Goal: Task Accomplishment & Management: Use online tool/utility

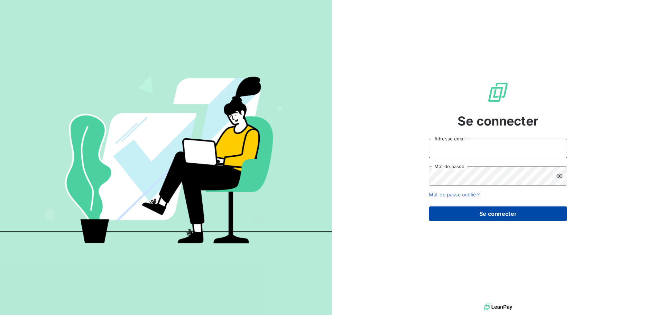
type input "[EMAIL_ADDRESS][DOMAIN_NAME]"
click at [495, 217] on button "Se connecter" at bounding box center [498, 213] width 138 height 15
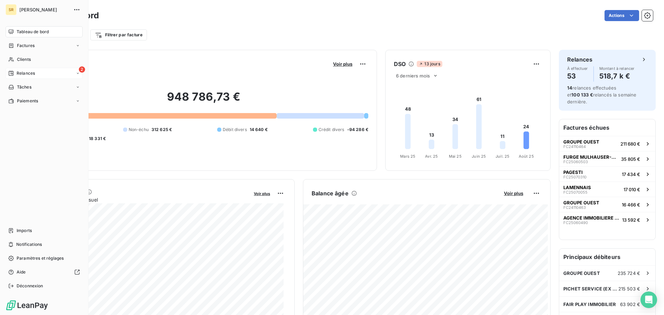
click at [16, 72] on div "Relances" at bounding box center [21, 73] width 27 height 6
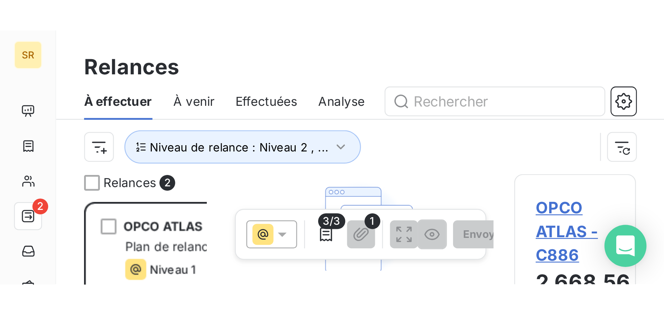
scroll to position [242, 144]
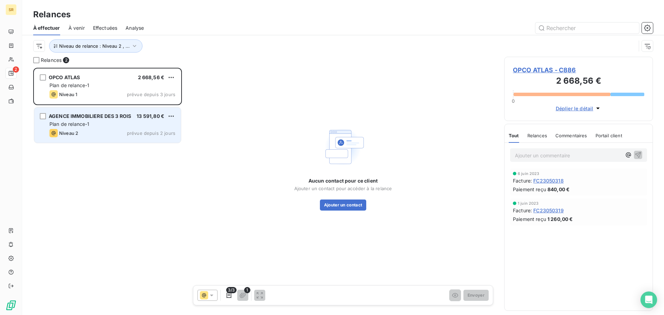
click at [97, 126] on div "Plan de relance-1" at bounding box center [112, 124] width 126 height 7
